Goal: Task Accomplishment & Management: Use online tool/utility

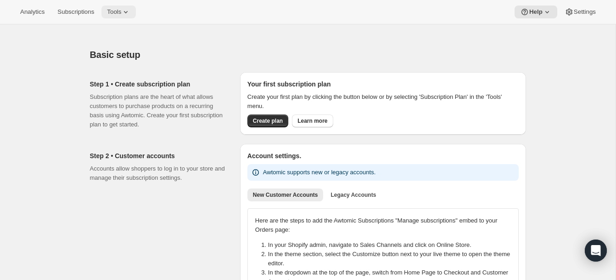
click at [120, 6] on button "Tools" at bounding box center [118, 12] width 34 height 13
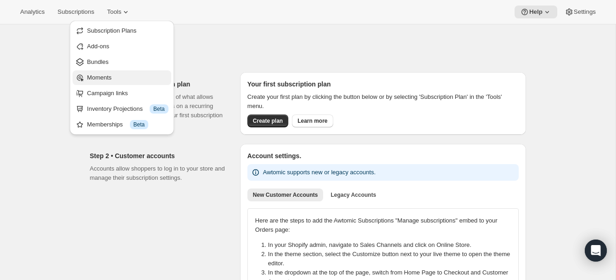
click at [95, 79] on span "Moments" at bounding box center [99, 77] width 24 height 7
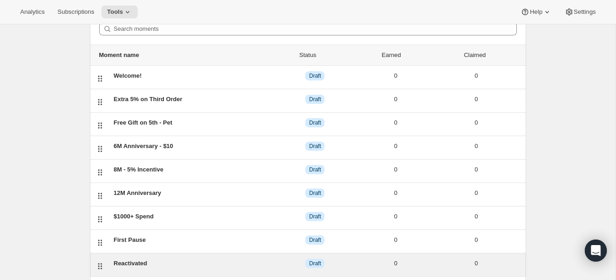
scroll to position [38, 0]
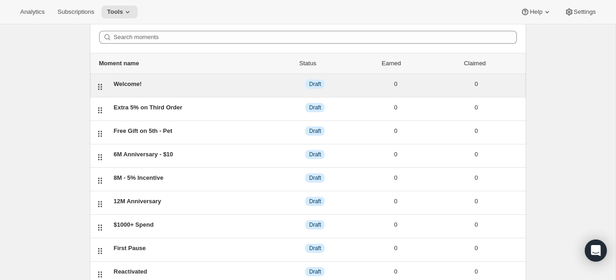
click at [126, 83] on div "Welcome!" at bounding box center [194, 83] width 161 height 9
